Goal: Information Seeking & Learning: Learn about a topic

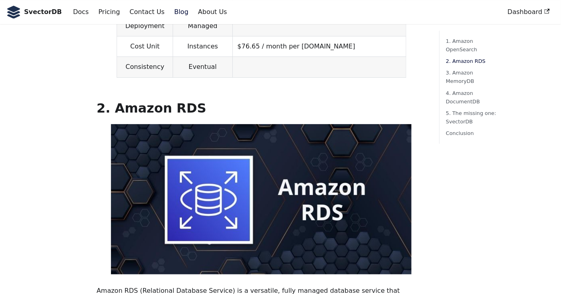
scroll to position [601, 0]
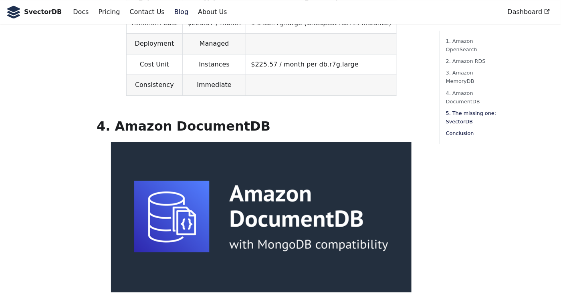
scroll to position [1540, 0]
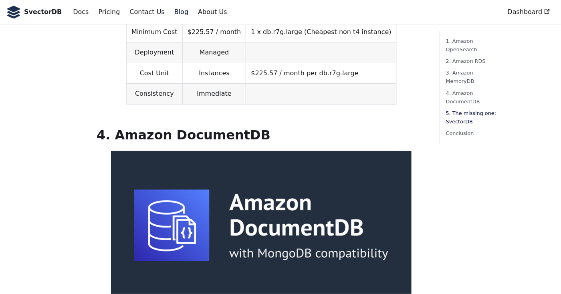
copy h2 "SvectorDB"
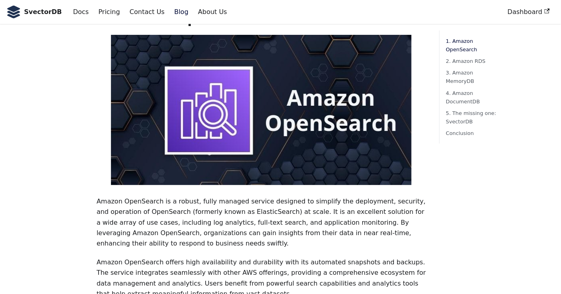
scroll to position [223, 0]
